Goal: Information Seeking & Learning: Learn about a topic

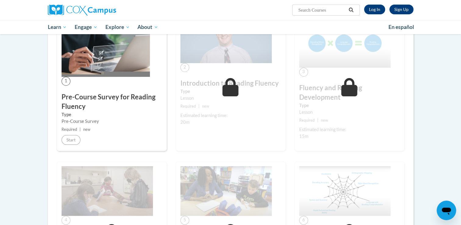
scroll to position [140, 0]
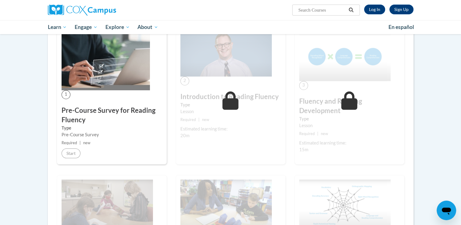
scroll to position [114, 0]
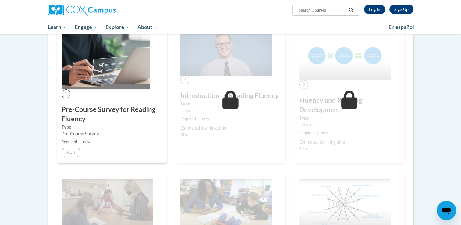
click at [65, 93] on span "1" at bounding box center [66, 93] width 9 height 9
click at [105, 72] on img at bounding box center [106, 59] width 88 height 59
click at [368, 5] on link "Log In" at bounding box center [374, 10] width 21 height 10
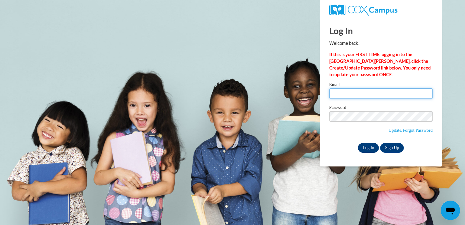
type input "westerbekem@uwplatt.edu"
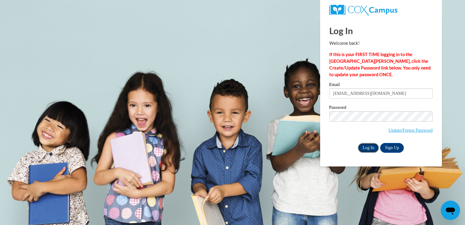
click at [369, 148] on input "Log In" at bounding box center [368, 148] width 21 height 10
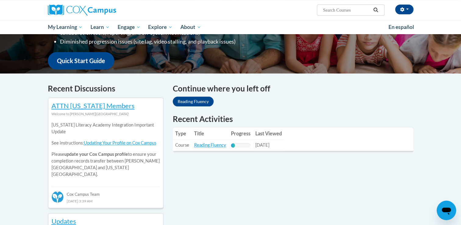
scroll to position [183, 0]
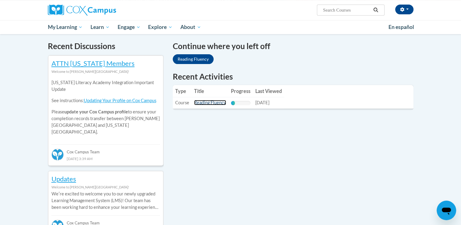
click at [200, 104] on link "Reading Fluency" at bounding box center [210, 102] width 32 height 5
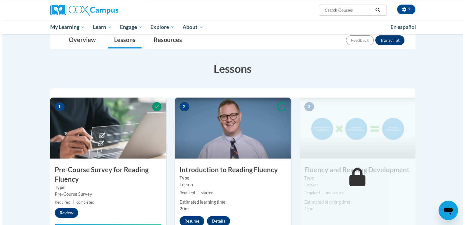
scroll to position [97, 0]
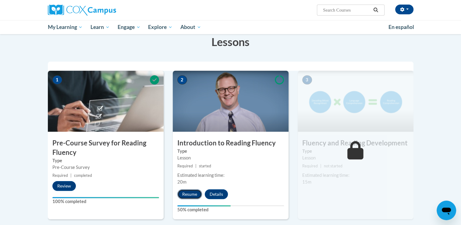
click at [193, 189] on button "Resume" at bounding box center [189, 194] width 25 height 10
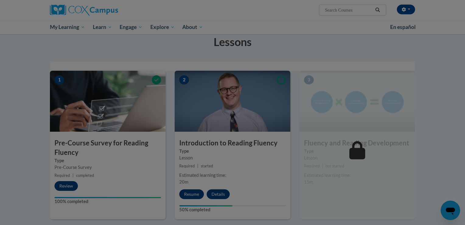
click at [193, 188] on div at bounding box center [232, 112] width 465 height 225
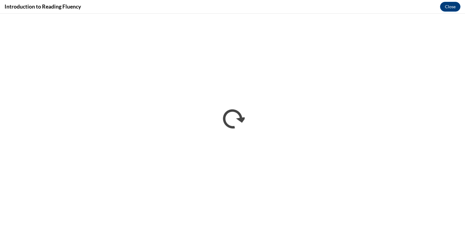
scroll to position [0, 0]
